Goal: Obtain resource: Download file/media

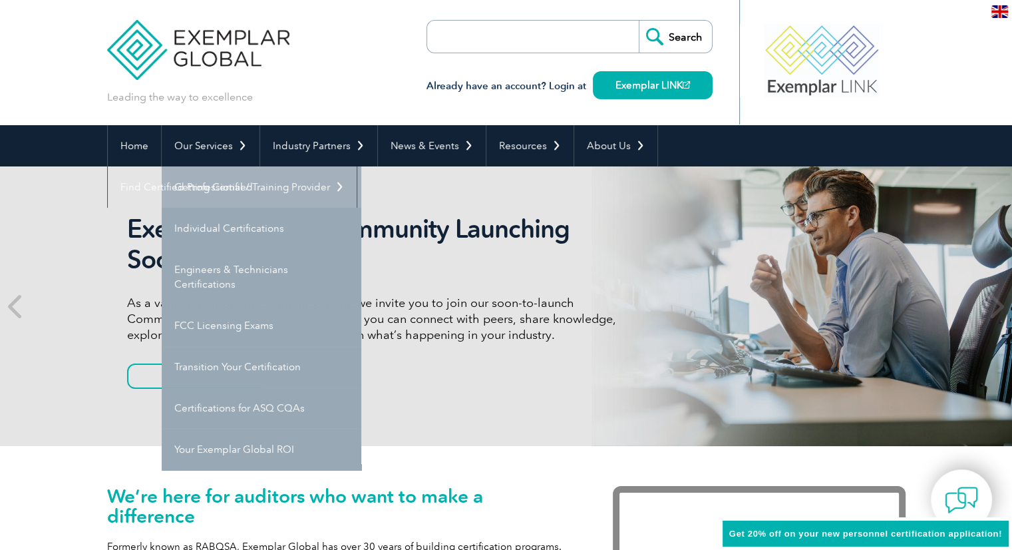
click at [222, 180] on link "Getting Certified" at bounding box center [262, 186] width 200 height 41
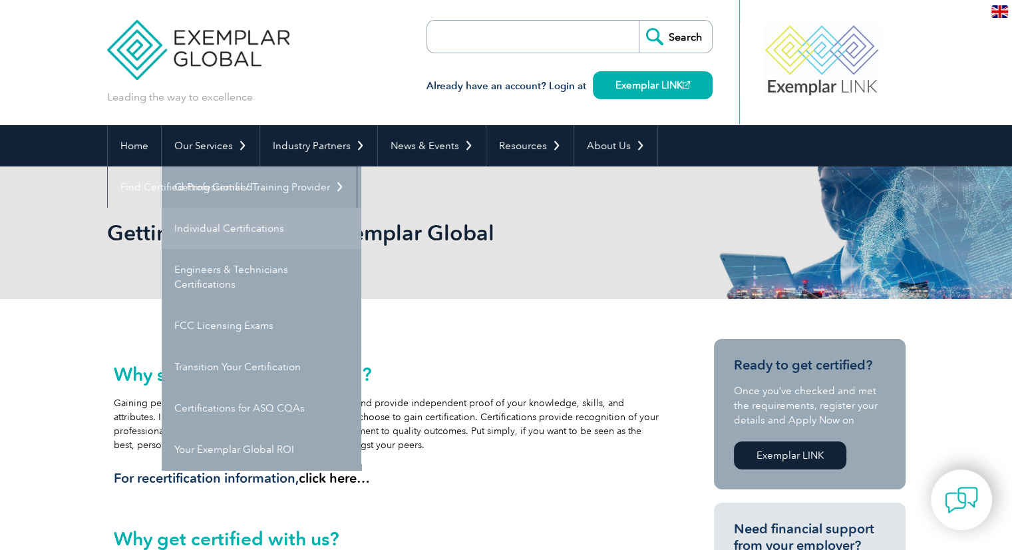
click at [242, 240] on link "Individual Certifications" at bounding box center [262, 228] width 200 height 41
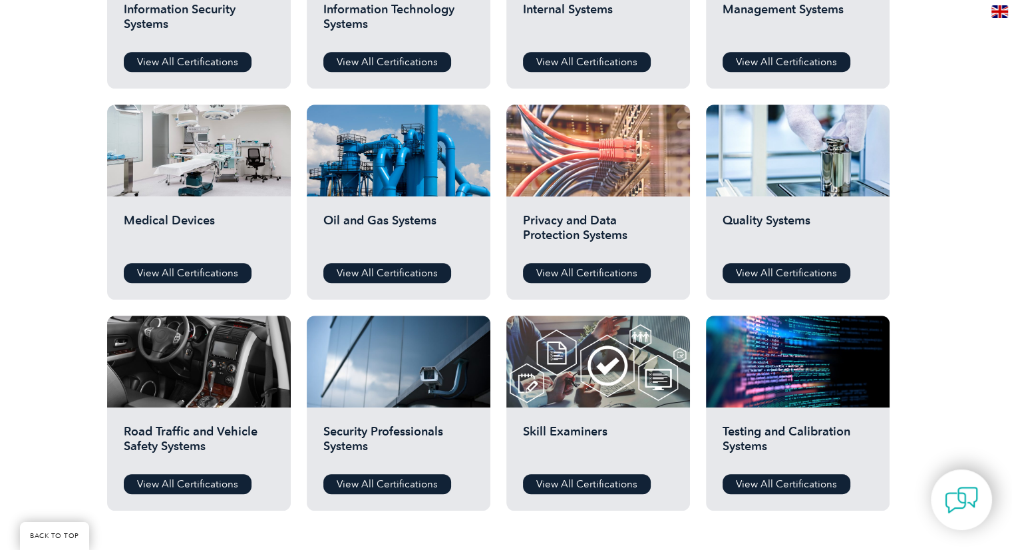
scroll to position [822, 0]
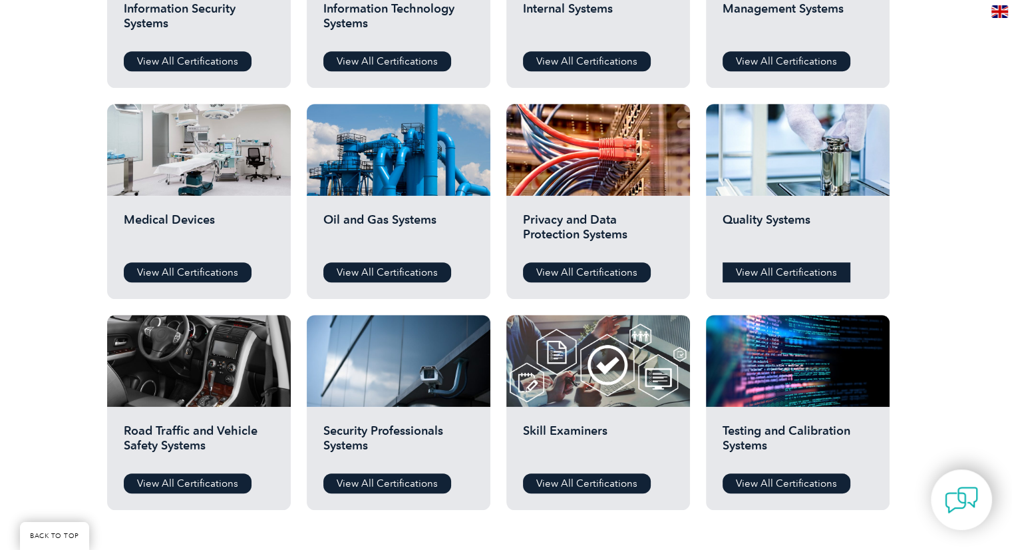
click at [816, 266] on link "View All Certifications" at bounding box center [787, 272] width 128 height 20
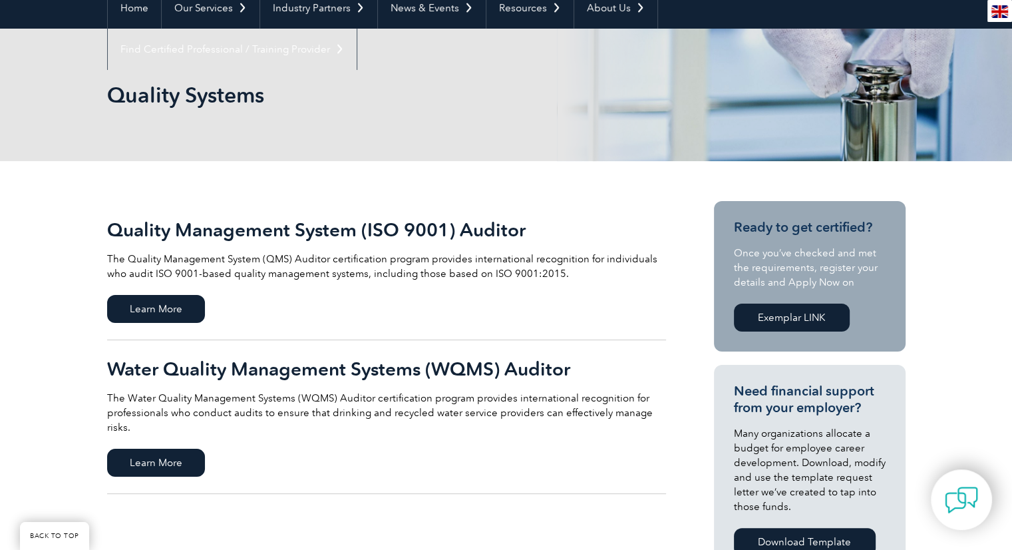
scroll to position [138, 0]
click at [146, 307] on span "Learn More" at bounding box center [156, 308] width 98 height 28
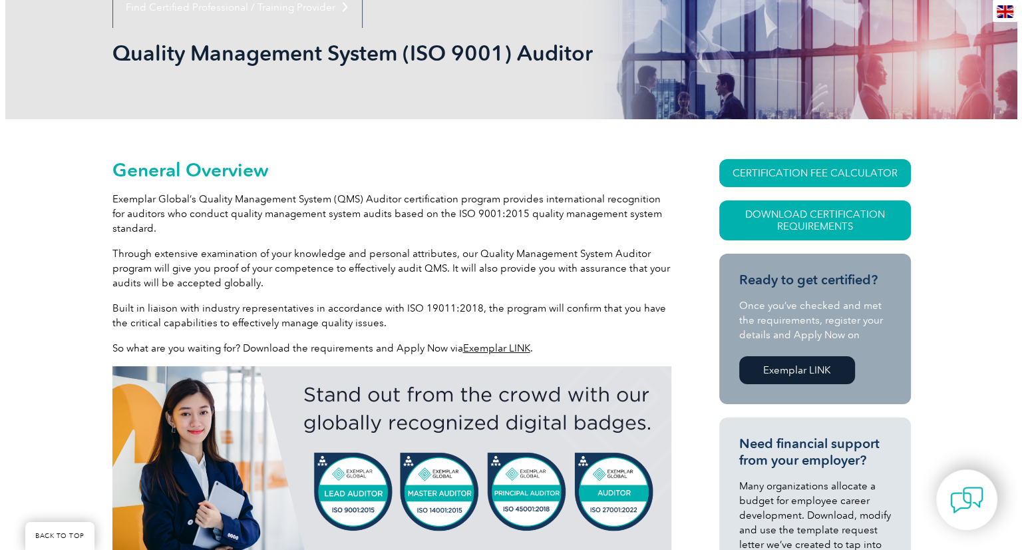
scroll to position [215, 0]
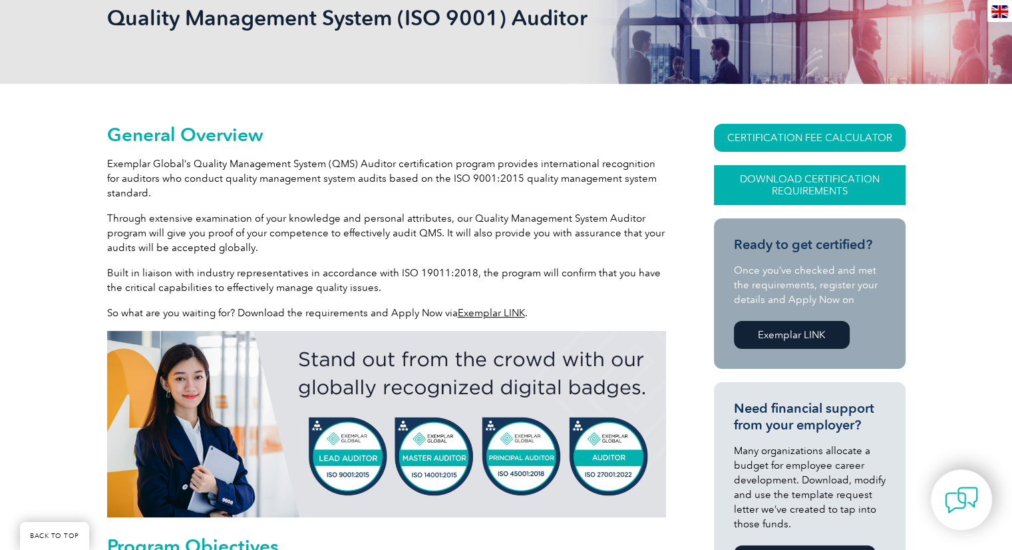
click at [822, 192] on link "Download Certification Requirements" at bounding box center [810, 185] width 192 height 40
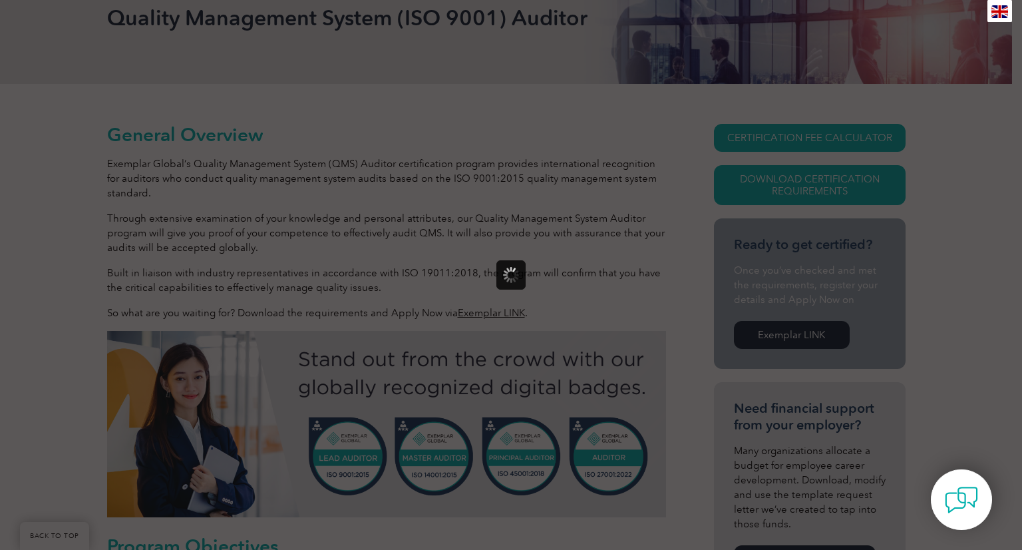
scroll to position [0, 0]
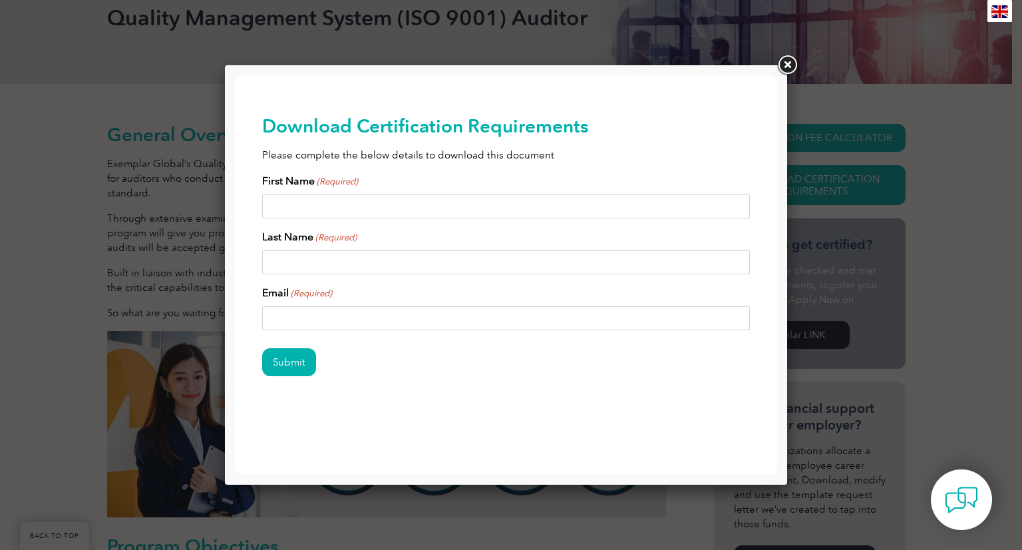
click at [490, 210] on input "First Name (Required)" at bounding box center [506, 206] width 488 height 24
type input "[PERSON_NAME]"
type input "[PERSON_NAME][EMAIL_ADDRESS][DOMAIN_NAME]"
click at [287, 359] on input "Submit" at bounding box center [289, 362] width 54 height 28
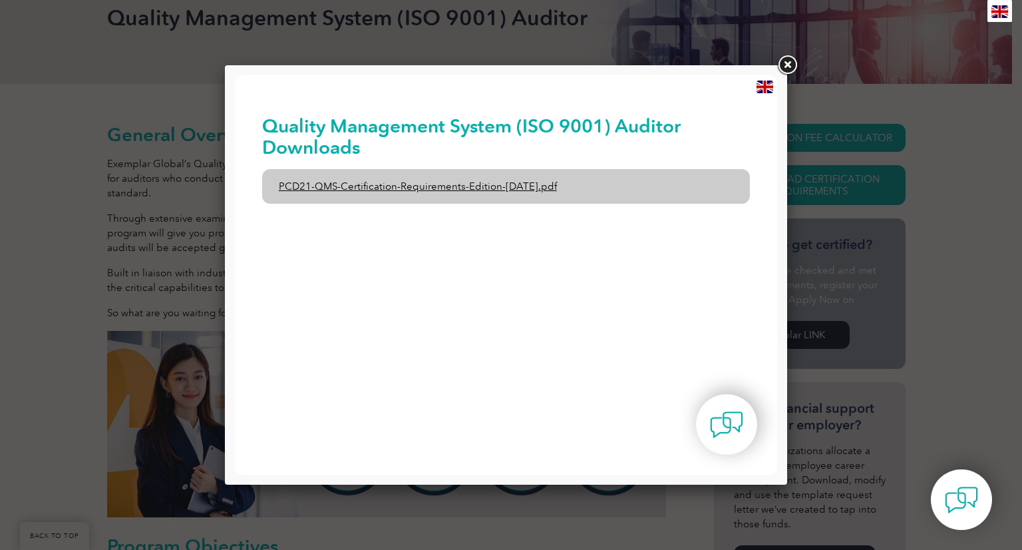
click at [427, 190] on link "PCD21-QMS-Certification-Requirements-Edition-[DATE].pdf" at bounding box center [506, 186] width 488 height 35
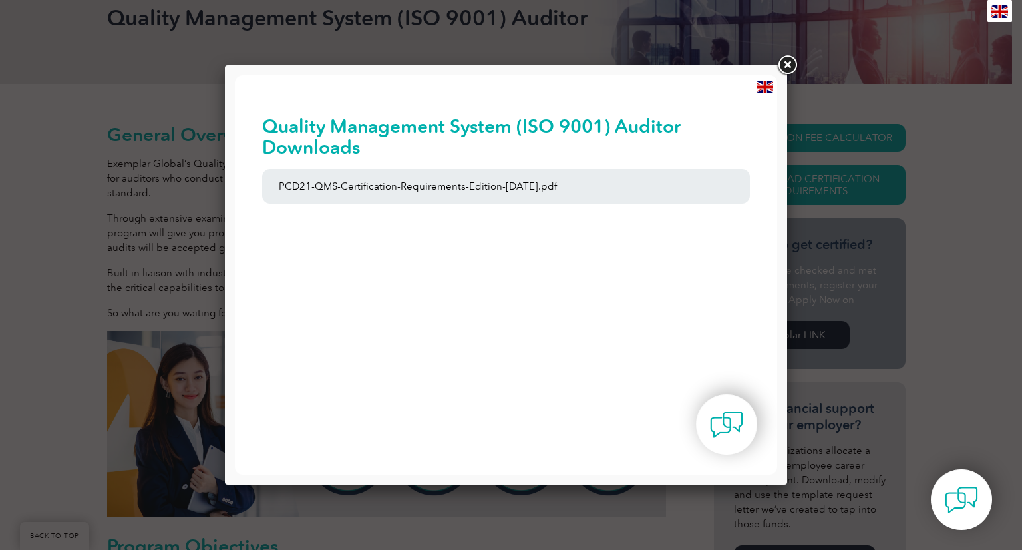
click at [787, 63] on link at bounding box center [787, 65] width 24 height 24
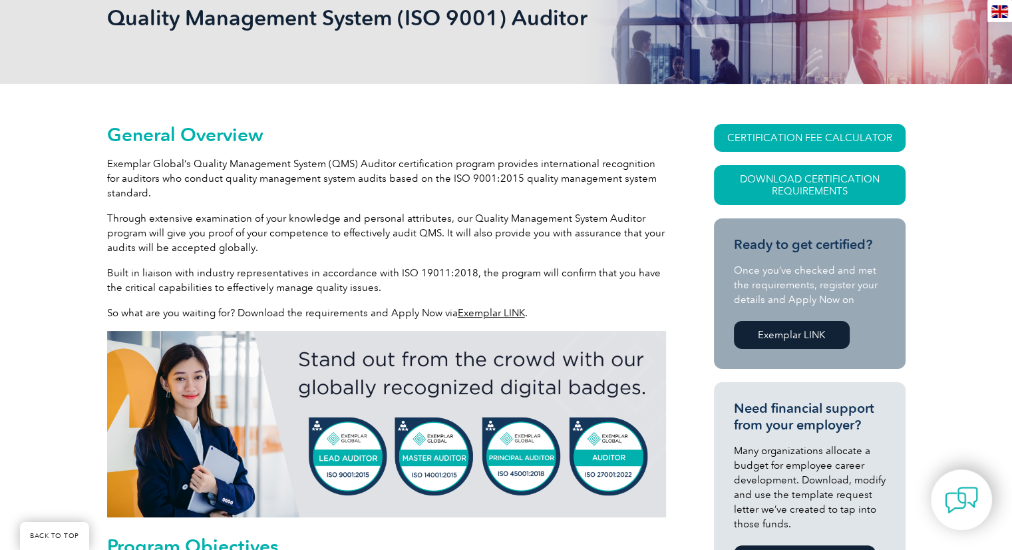
click at [790, 333] on link "Exemplar LINK" at bounding box center [792, 335] width 116 height 28
